Goal: Information Seeking & Learning: Learn about a topic

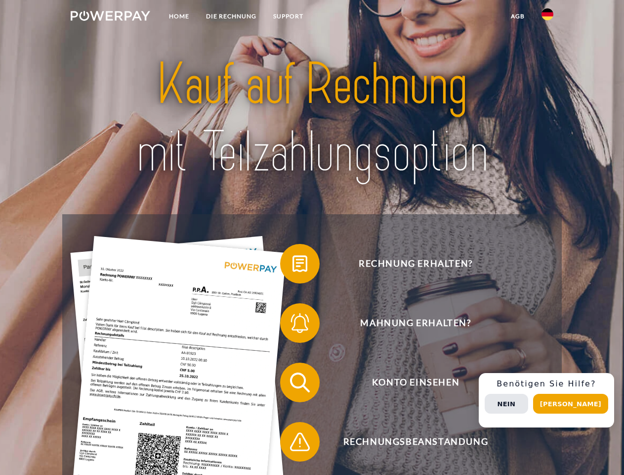
click at [110, 17] on img at bounding box center [111, 16] width 80 height 10
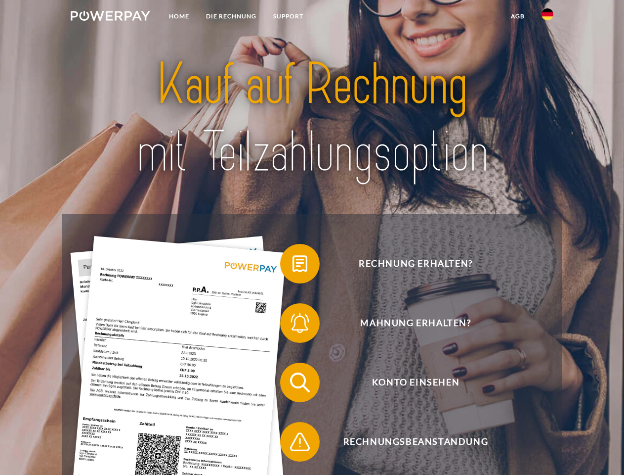
click at [548, 17] on img at bounding box center [548, 14] width 12 height 12
click at [518, 16] on link "agb" at bounding box center [518, 16] width 31 height 18
click at [293, 265] on span at bounding box center [285, 263] width 49 height 49
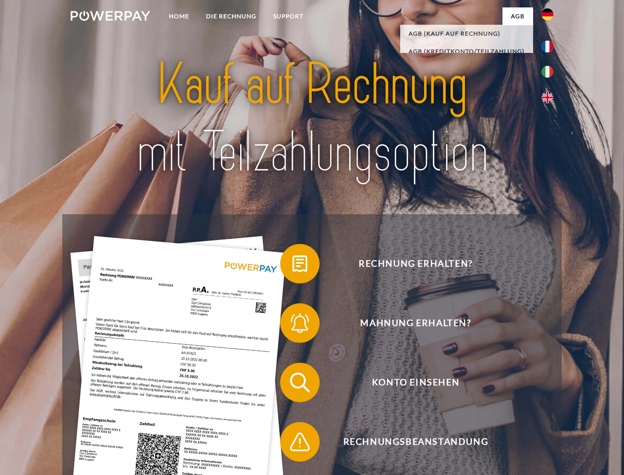
click at [293, 325] on div "Rechnung erhalten? Mahnung erhalten? Konto einsehen" at bounding box center [311, 412] width 499 height 396
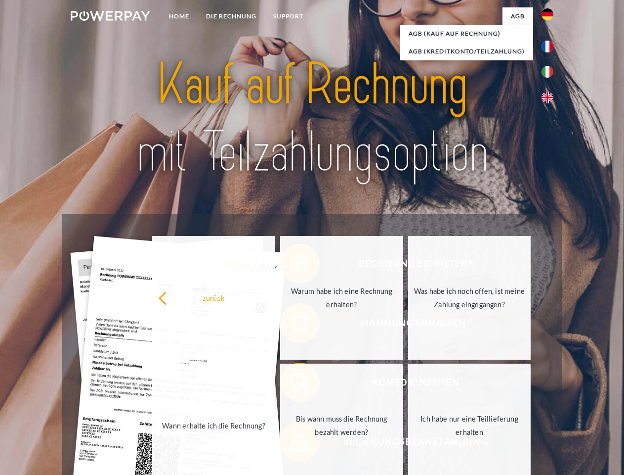
click at [293, 384] on link "Bis wann muss die Rechnung bezahlt werden?" at bounding box center [341, 425] width 123 height 124
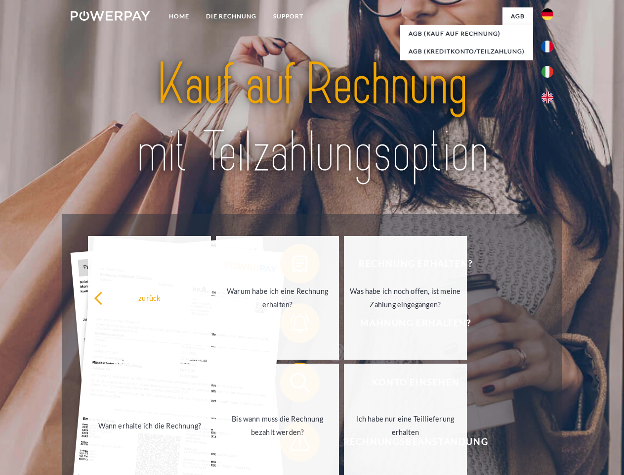
click at [293, 443] on span at bounding box center [285, 441] width 49 height 49
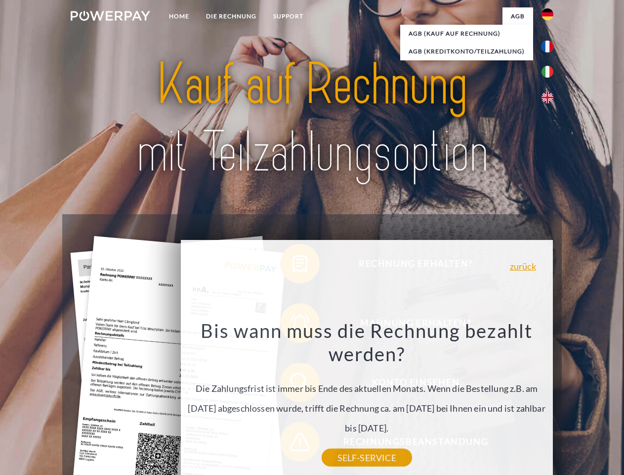
click at [550, 400] on div "Rechnung erhalten? Mahnung erhalten? Konto einsehen" at bounding box center [311, 412] width 499 height 396
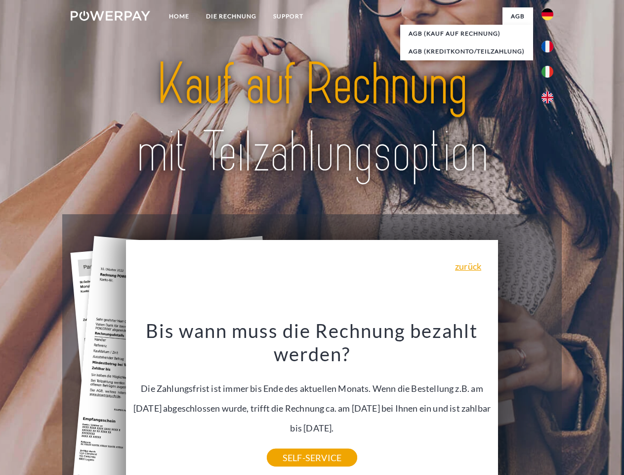
click at [526, 402] on span "Konto einsehen" at bounding box center [416, 382] width 242 height 40
click at [574, 403] on header "Home DIE RECHNUNG SUPPORT" at bounding box center [312, 341] width 624 height 683
